Goal: Information Seeking & Learning: Learn about a topic

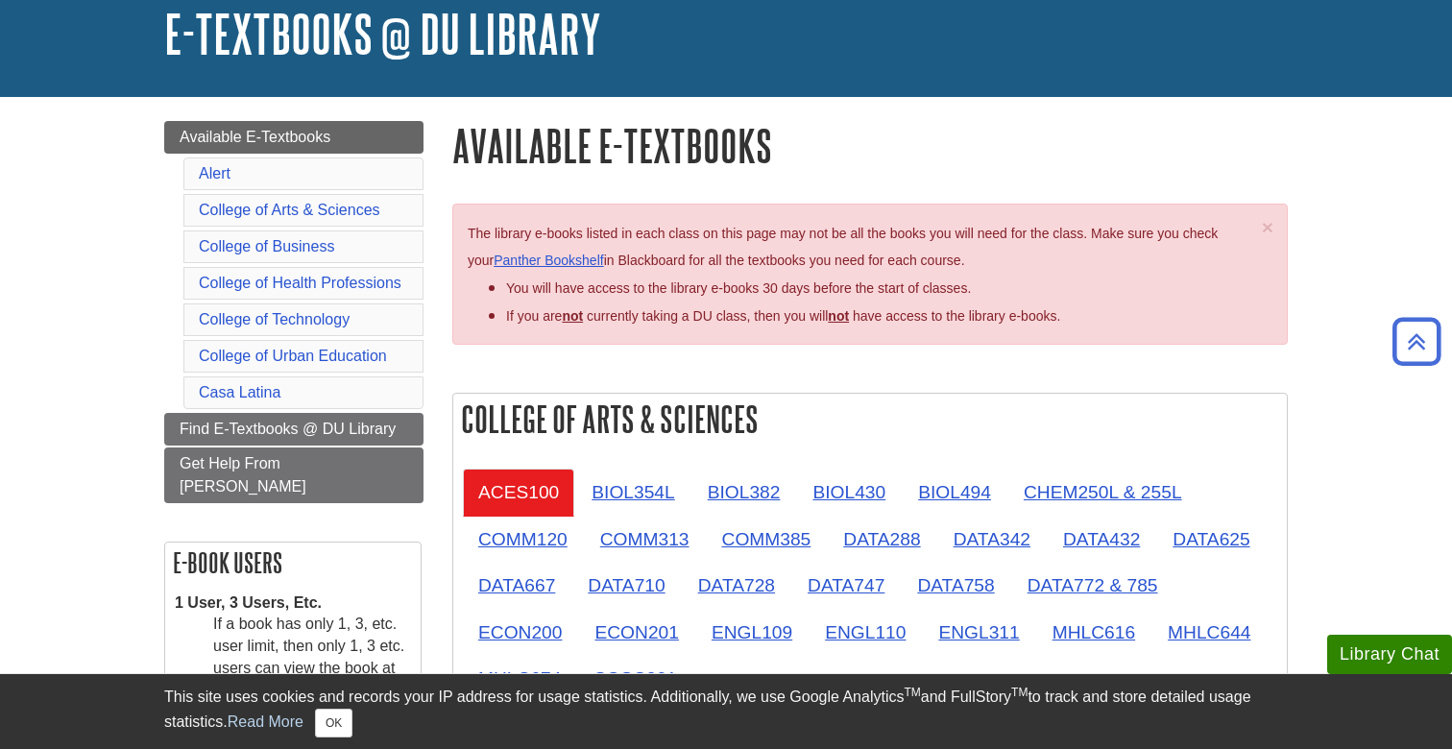
scroll to position [111, 0]
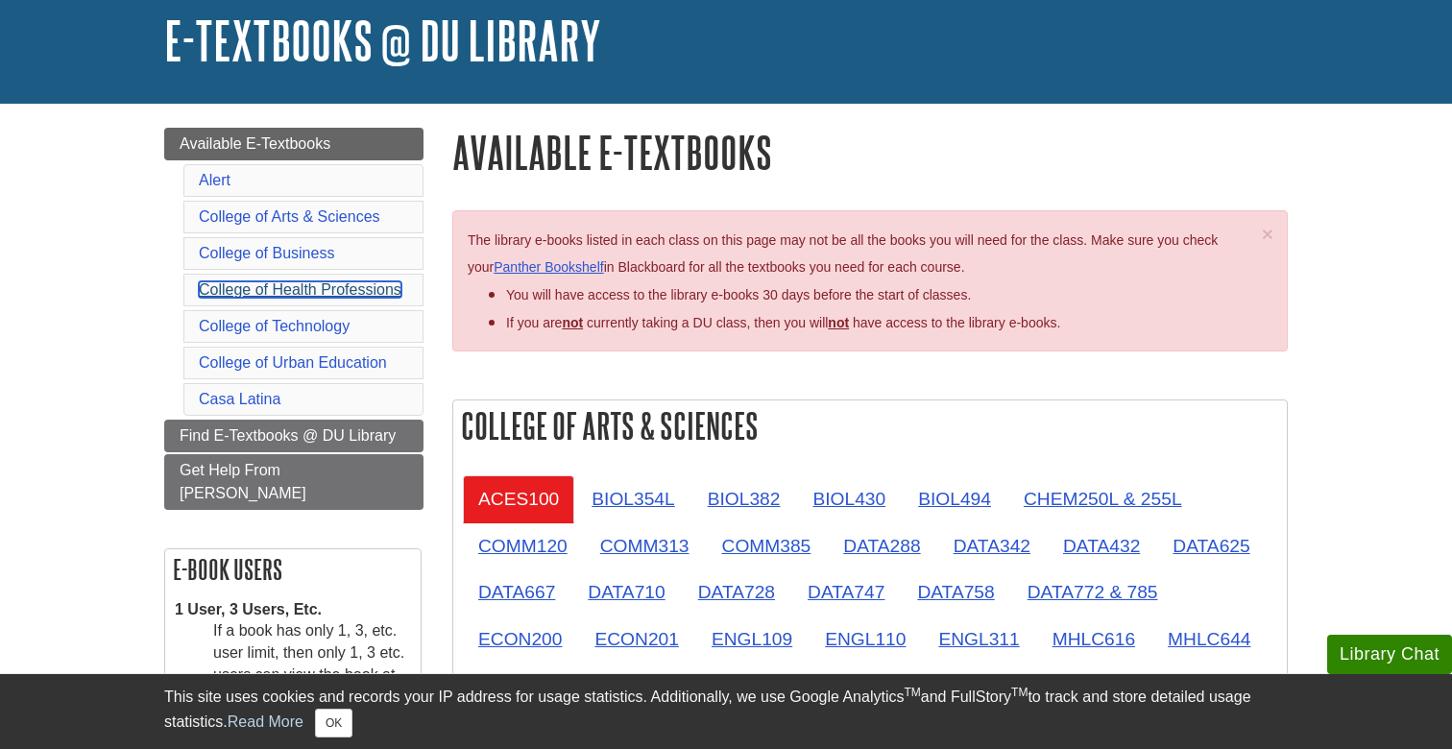
click at [336, 283] on link "College of Health Professions" at bounding box center [300, 289] width 203 height 16
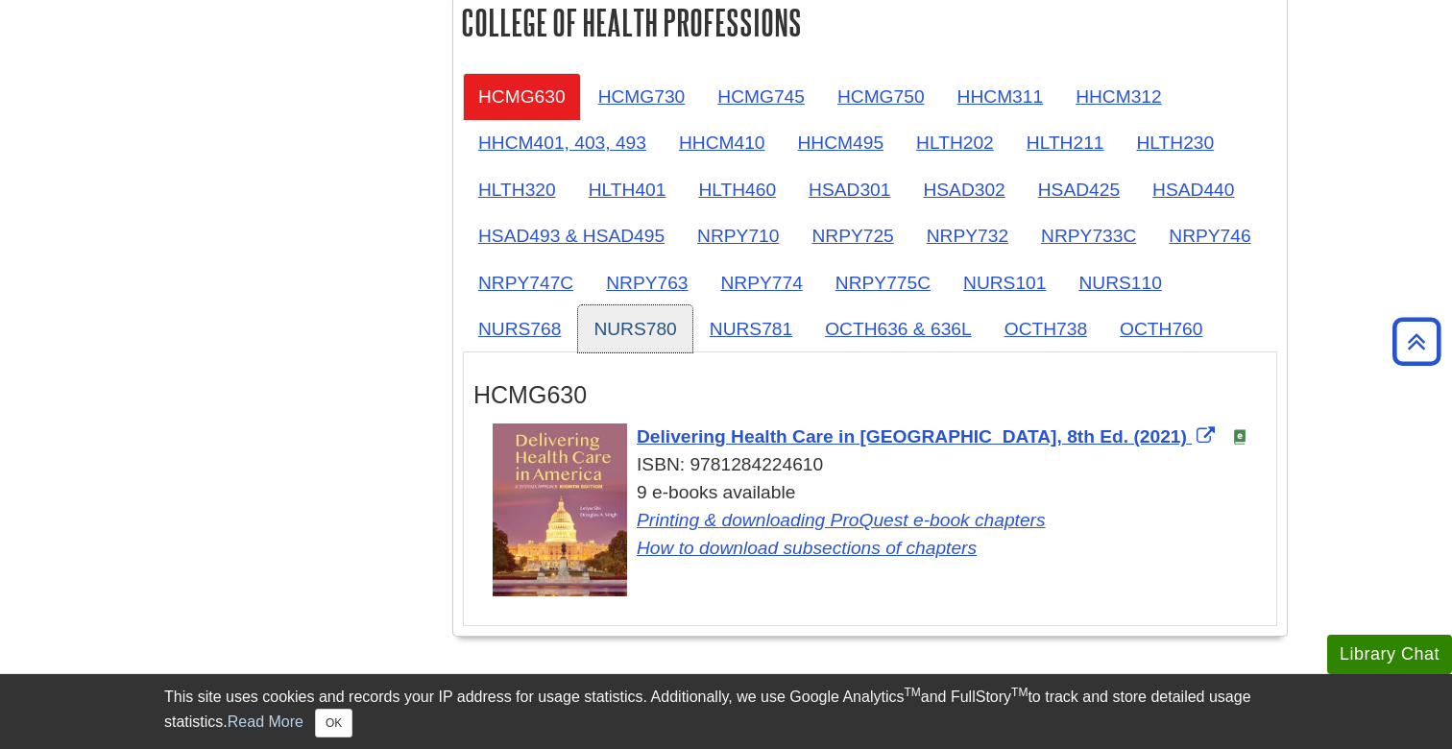
click at [658, 335] on link "NURS780" at bounding box center [634, 328] width 113 height 47
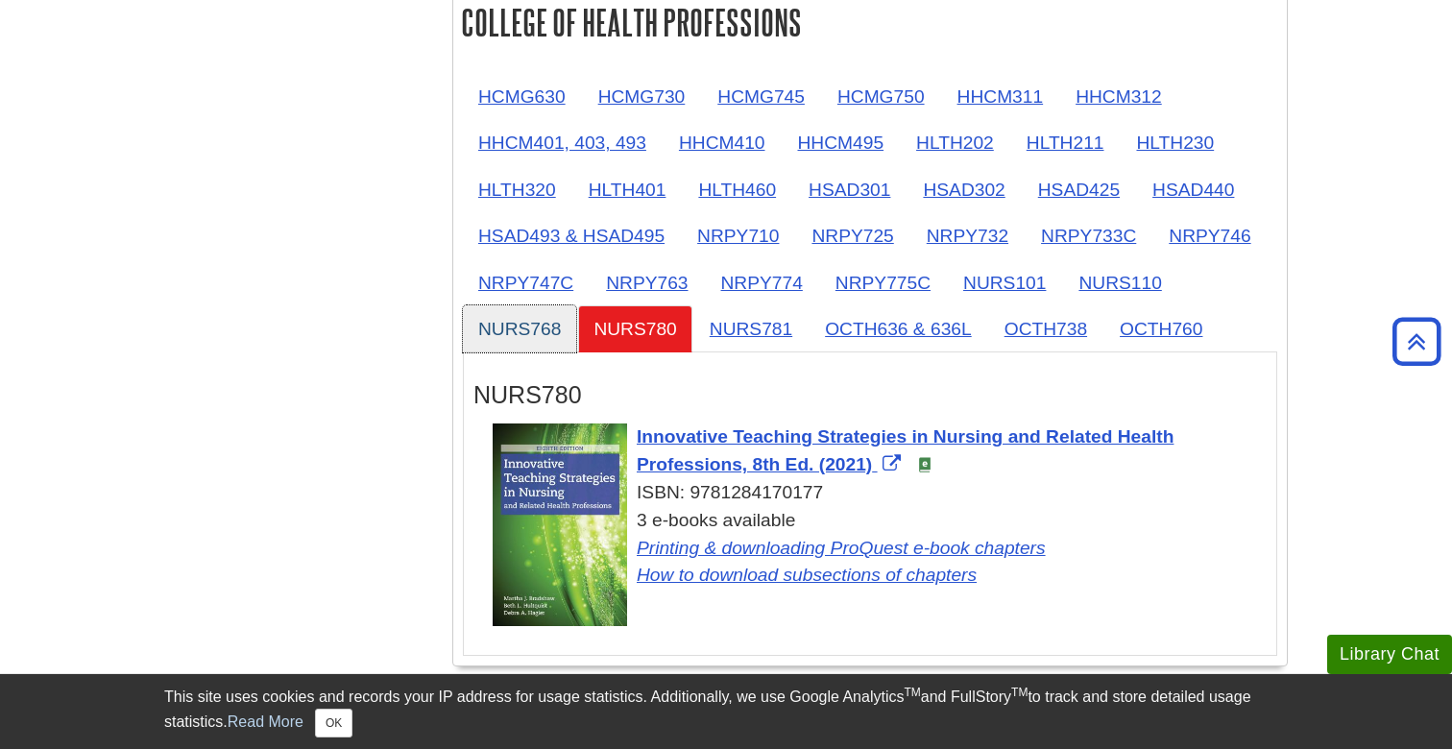
click at [526, 335] on link "NURS768" at bounding box center [519, 328] width 113 height 47
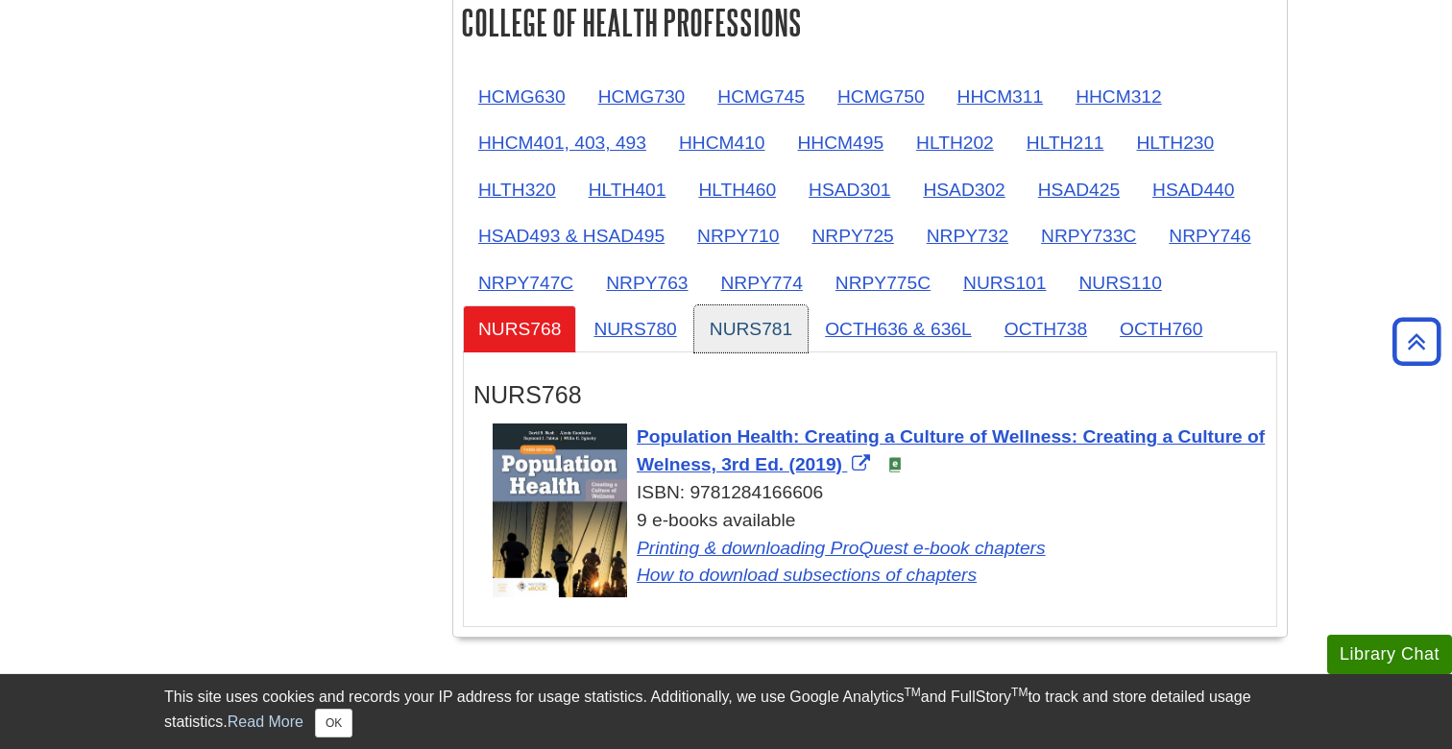
click at [789, 340] on link "NURS781" at bounding box center [750, 328] width 113 height 47
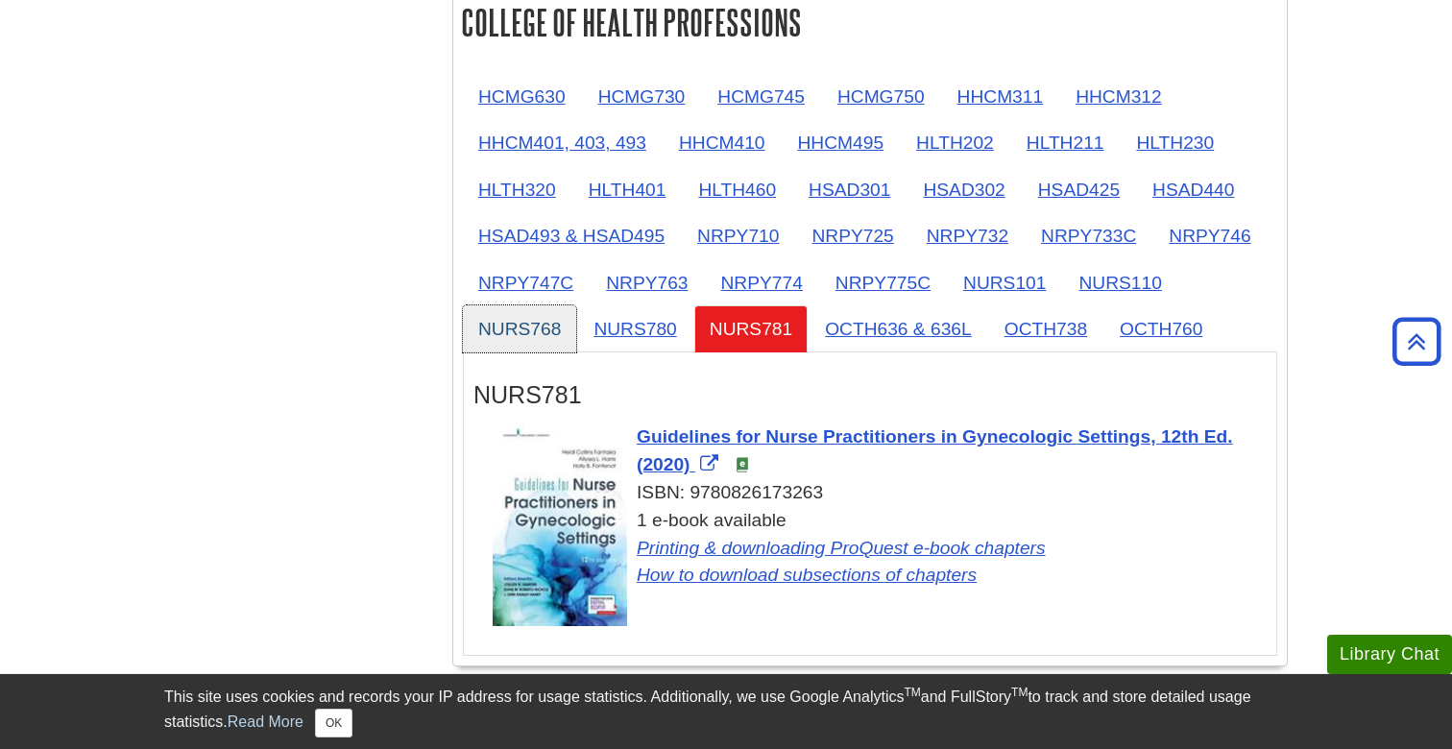
click at [553, 337] on link "NURS768" at bounding box center [519, 328] width 113 height 47
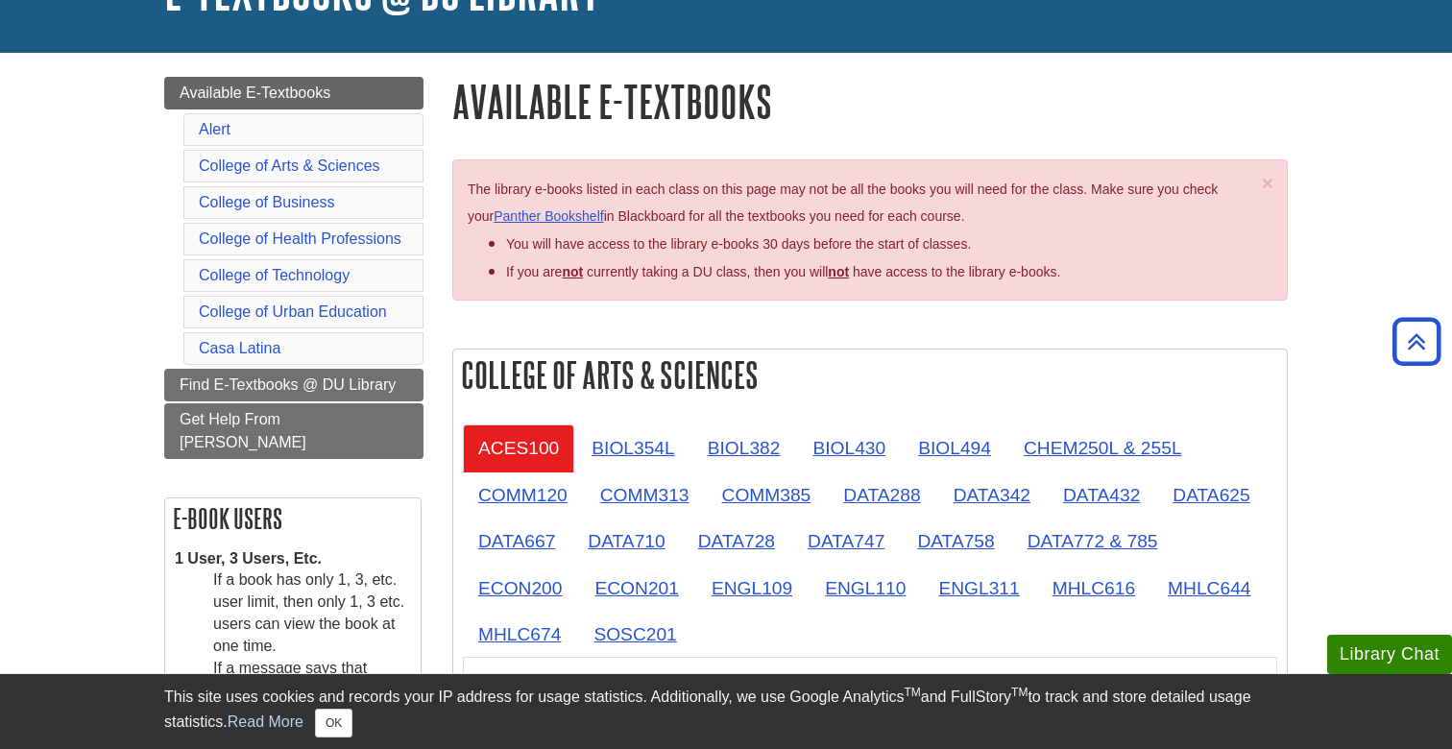
scroll to position [0, 0]
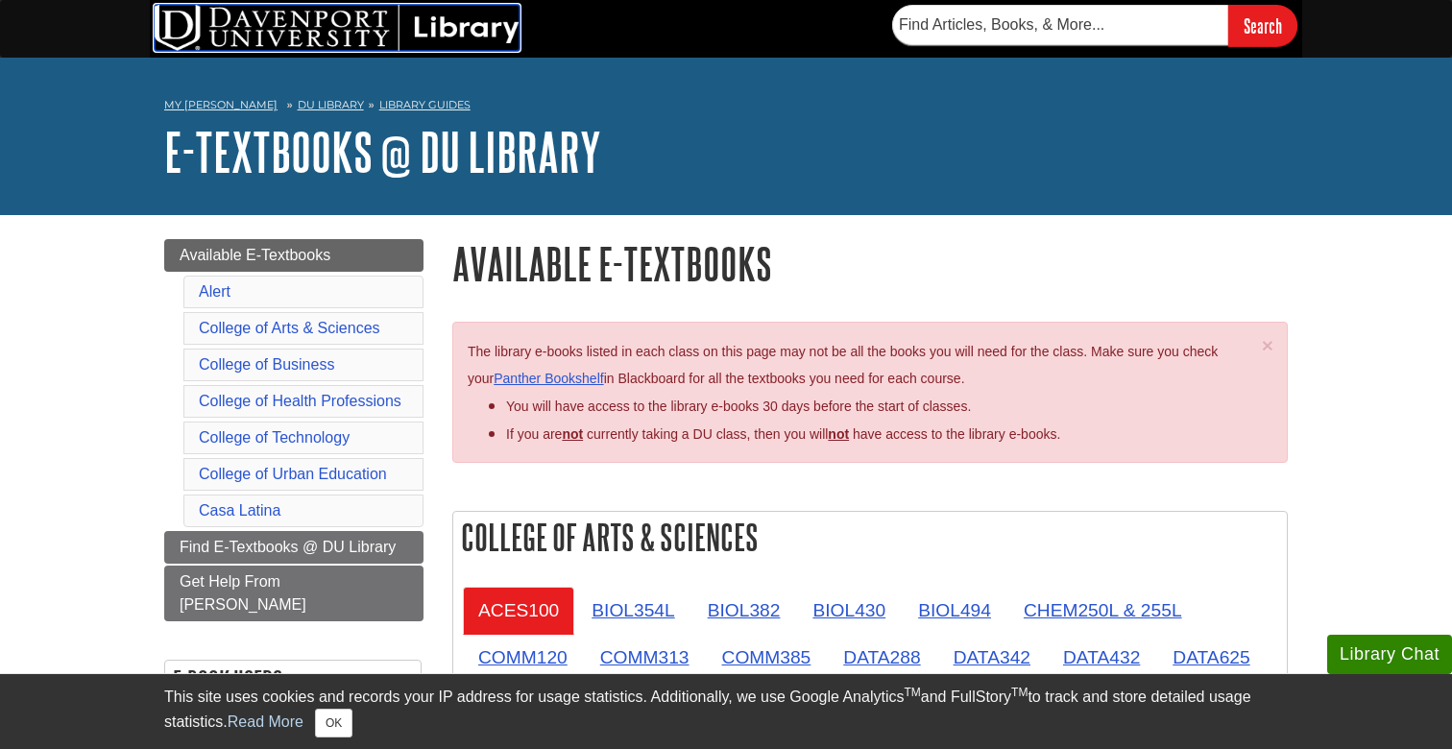
click at [465, 25] on img at bounding box center [337, 28] width 365 height 46
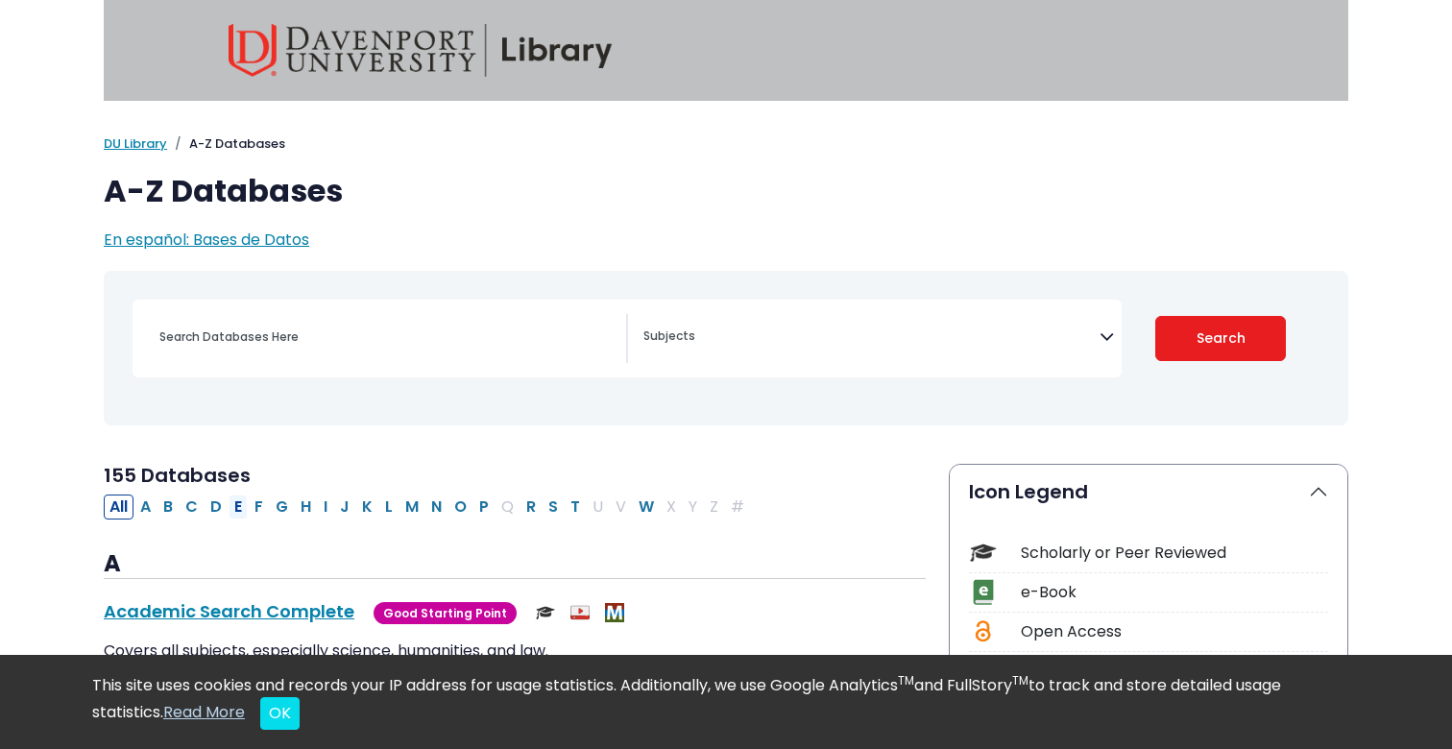
click at [240, 510] on button "E" at bounding box center [238, 507] width 19 height 25
select select "Database Subject Filter"
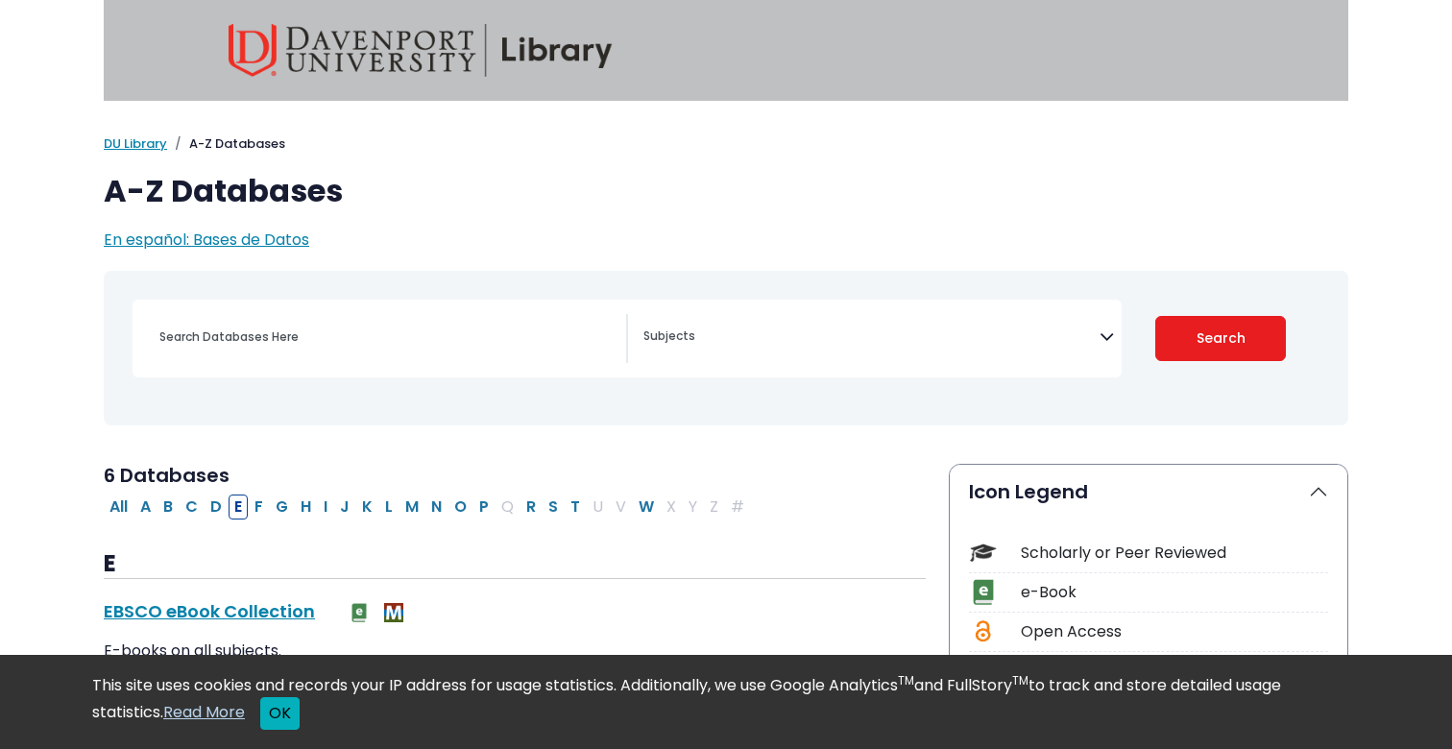
click at [294, 713] on button "OK" at bounding box center [279, 713] width 39 height 33
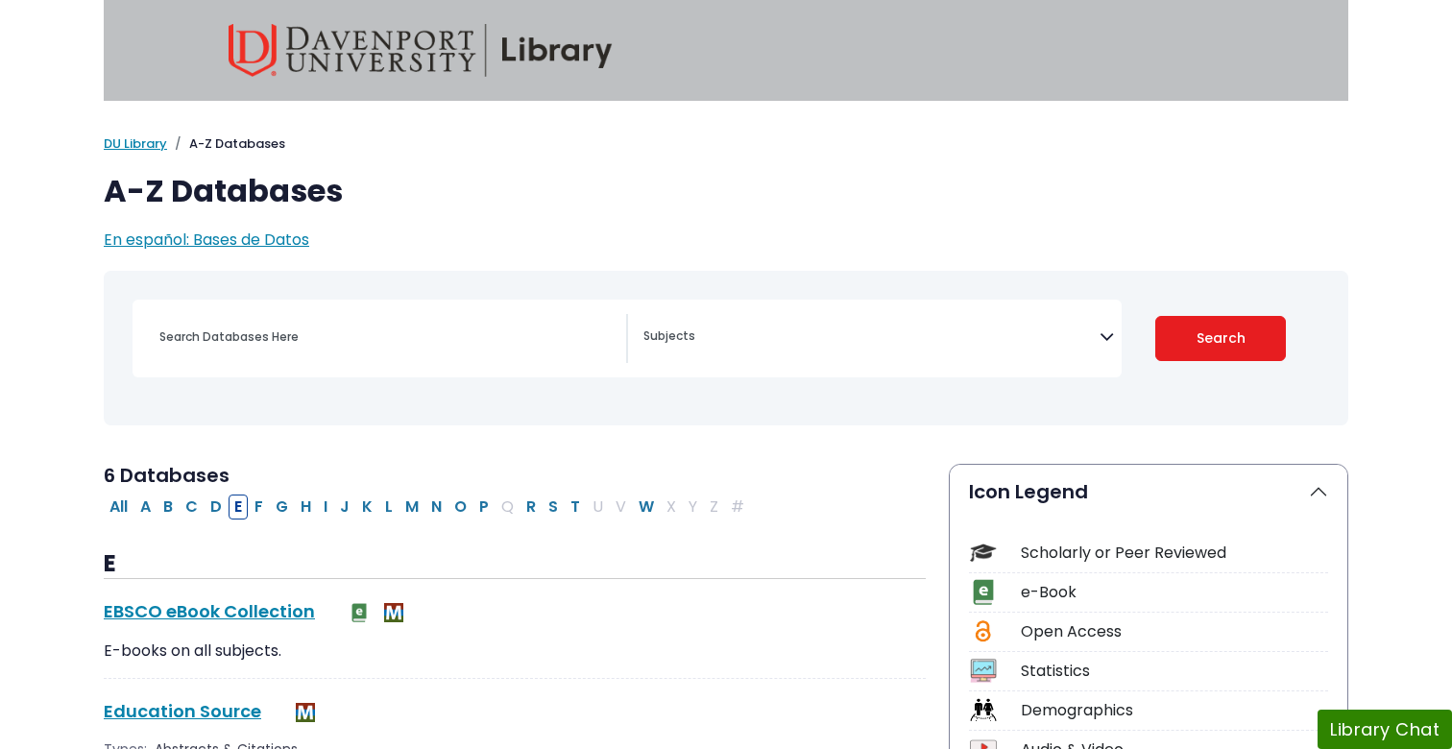
click at [538, 47] on img at bounding box center [421, 50] width 384 height 53
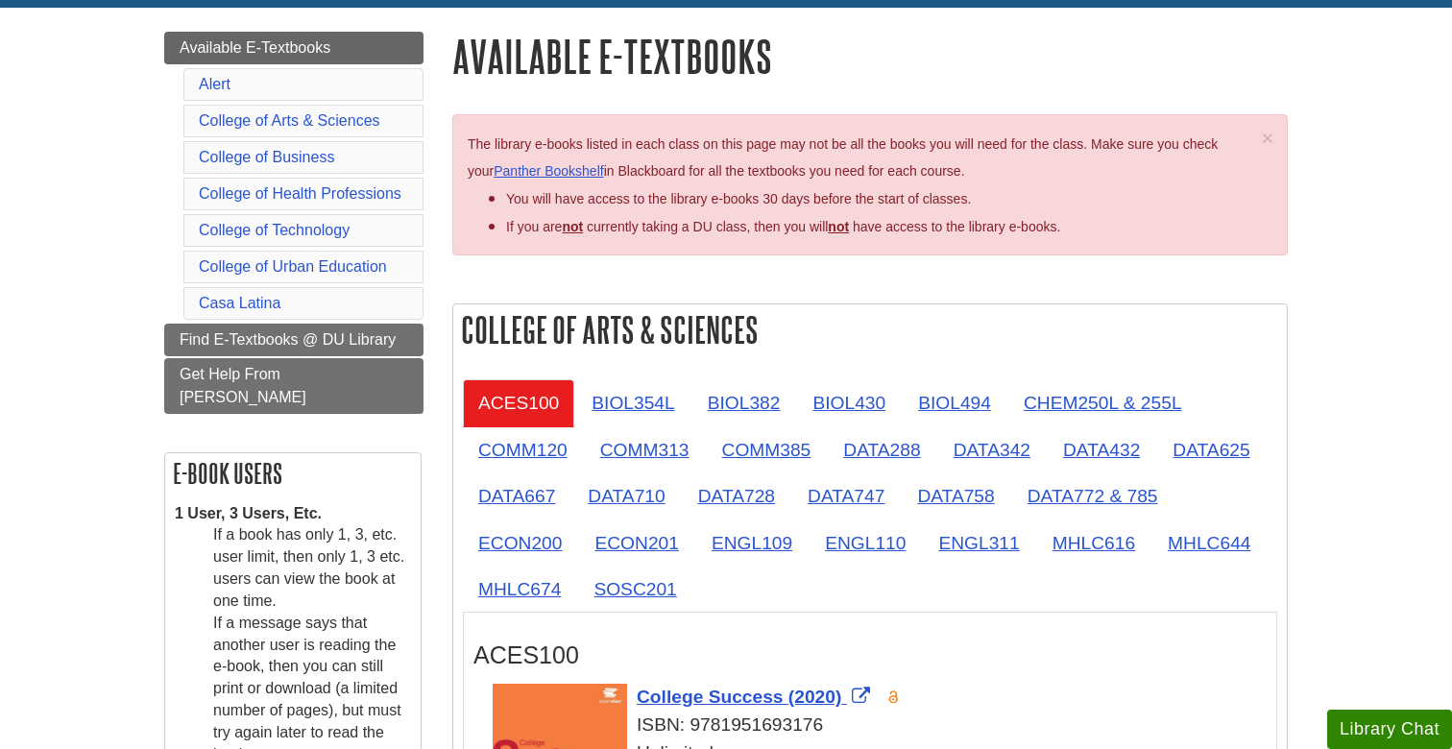
scroll to position [217, 0]
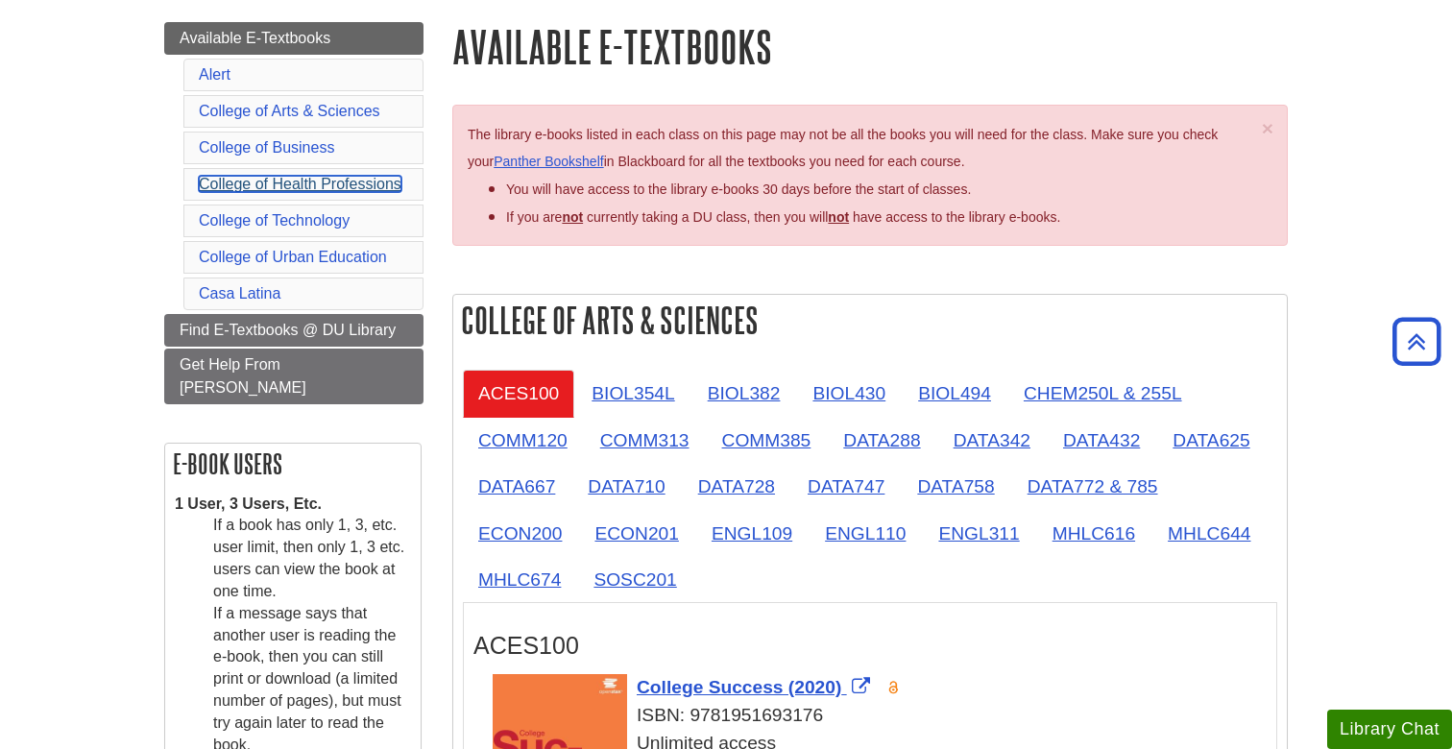
click at [330, 187] on link "College of Health Professions" at bounding box center [300, 184] width 203 height 16
